Goal: Find specific page/section: Find specific page/section

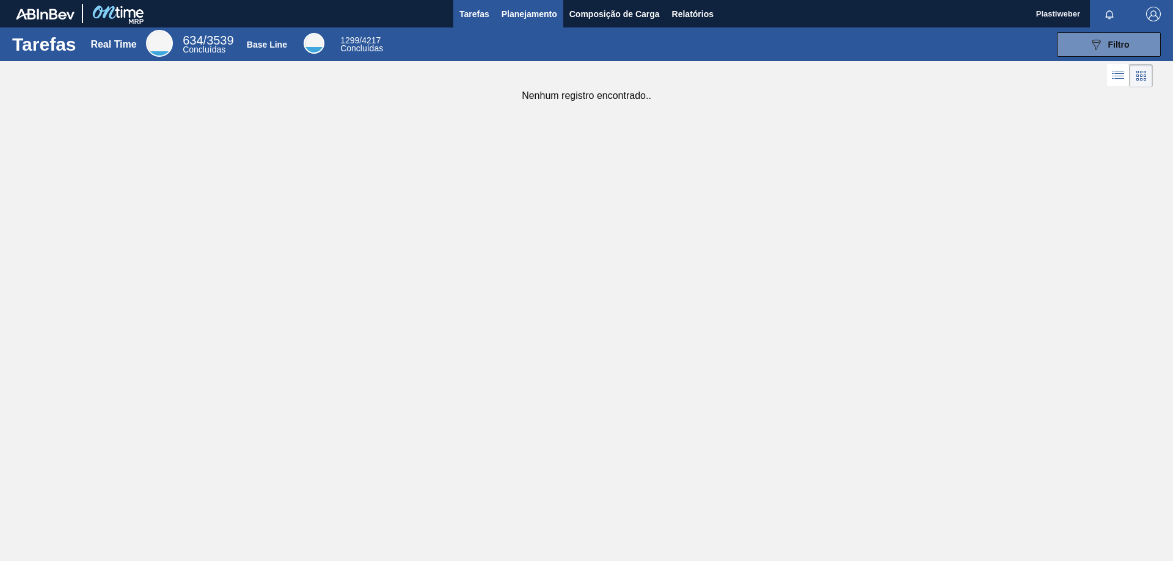
click at [515, 16] on span "Planejamento" at bounding box center [529, 14] width 56 height 15
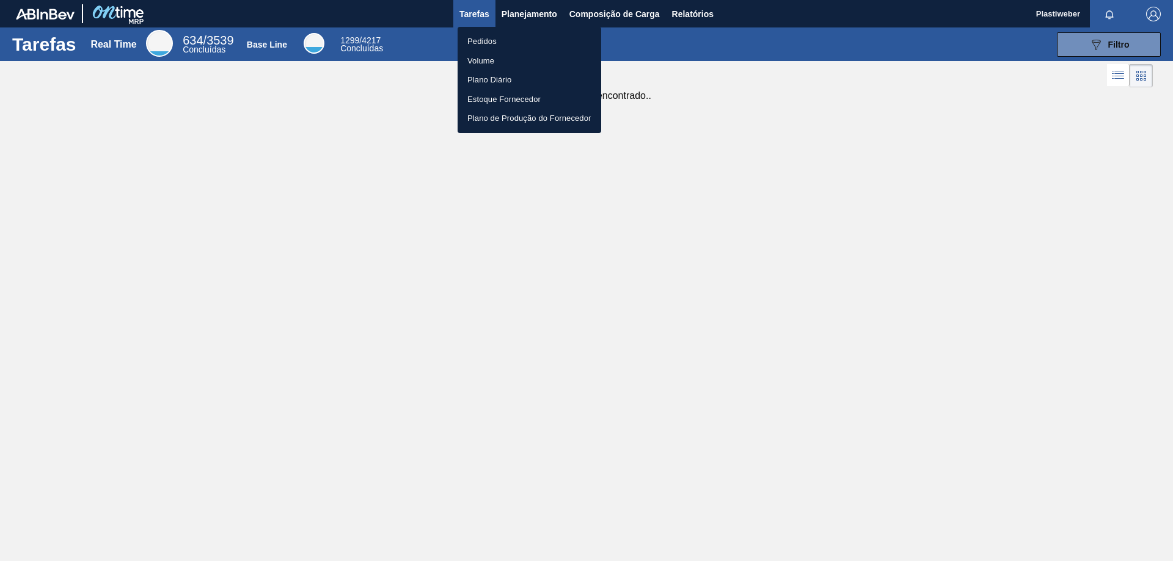
click at [467, 46] on li "Pedidos" at bounding box center [529, 42] width 144 height 20
